Goal: Find specific page/section: Find specific page/section

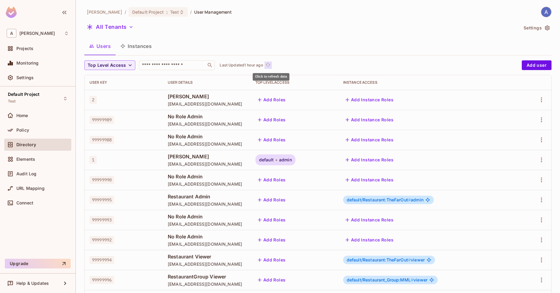
click at [270, 68] on span "refresh" at bounding box center [267, 65] width 5 height 6
click at [129, 47] on button "Instances" at bounding box center [136, 46] width 41 height 15
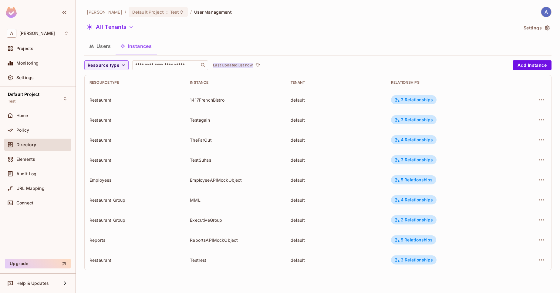
click at [249, 66] on p "Last Updated just now" at bounding box center [233, 65] width 40 height 5
click at [253, 66] on p "Last Updated just now" at bounding box center [233, 65] width 40 height 5
click at [204, 259] on div "Testrest" at bounding box center [235, 260] width 91 height 6
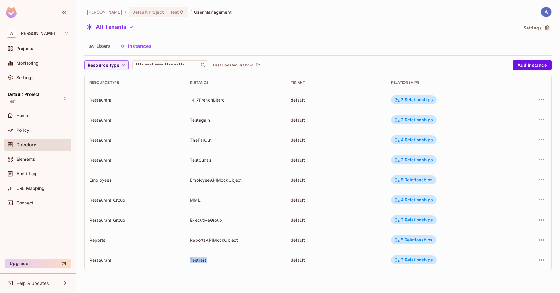
click at [250, 262] on div "Testrest" at bounding box center [235, 260] width 91 height 6
drag, startPoint x: 215, startPoint y: 154, endPoint x: 171, endPoint y: 154, distance: 44.6
click at [171, 154] on tr "Restaurant TestSuhas default 3 Relationships" at bounding box center [318, 160] width 466 height 20
click at [229, 161] on div "TestSuhas" at bounding box center [235, 160] width 91 height 6
click at [160, 161] on tr "Restaurant TestSuhas default 3 Relationships" at bounding box center [318, 160] width 466 height 20
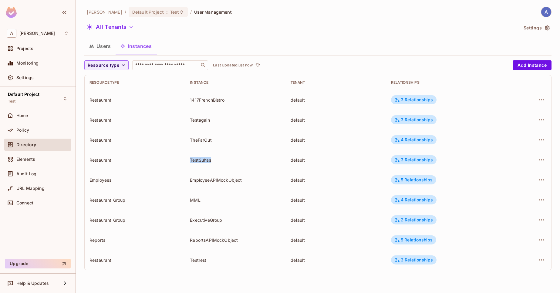
click at [200, 167] on td "TestSuhas" at bounding box center [235, 160] width 100 height 20
click at [97, 48] on button "Users" at bounding box center [99, 46] width 31 height 15
